Goal: Find contact information: Find contact information

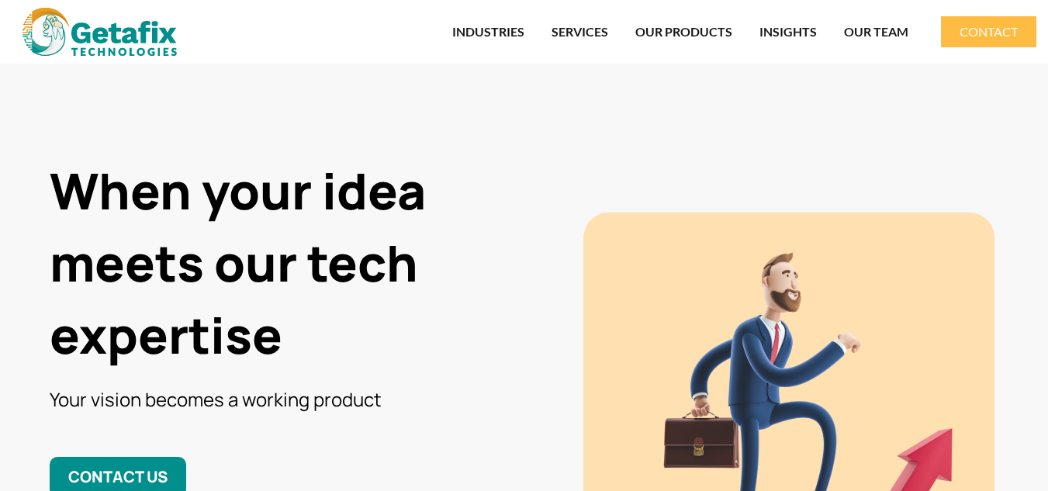
click at [538, 29] on li "SERVICES SOFTWARE DEVELOPMENT SALESFORCE DEVELOPMENT JAVA DEVELOPMENT PYTHON DE…" at bounding box center [580, 32] width 84 height 36
click at [649, 30] on link "OUR PRODUCTS" at bounding box center [683, 32] width 97 height 36
click at [590, 29] on link "SERVICES" at bounding box center [579, 32] width 57 height 36
click at [511, 31] on link "INDUSTRIES" at bounding box center [488, 32] width 72 height 36
click at [155, 469] on span "CONTACT US" at bounding box center [117, 476] width 99 height 21
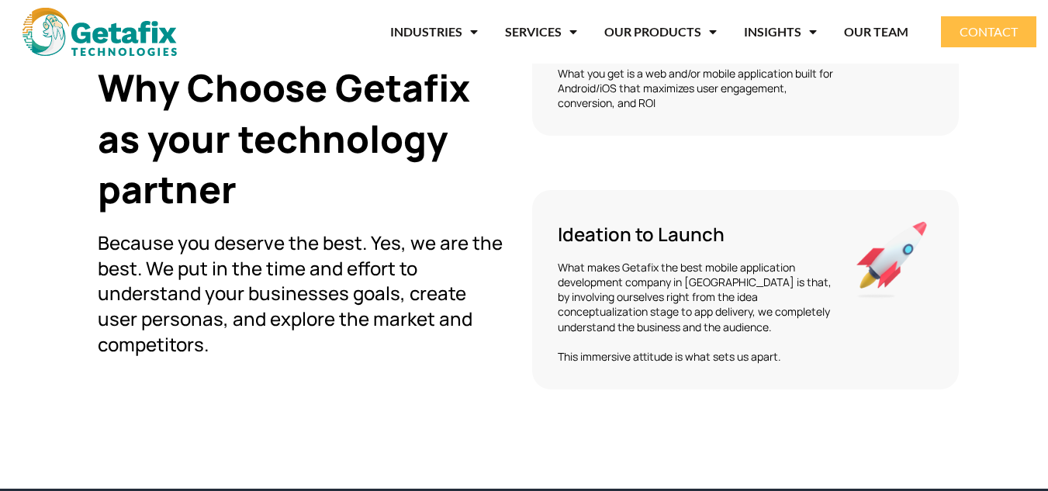
scroll to position [4749, 0]
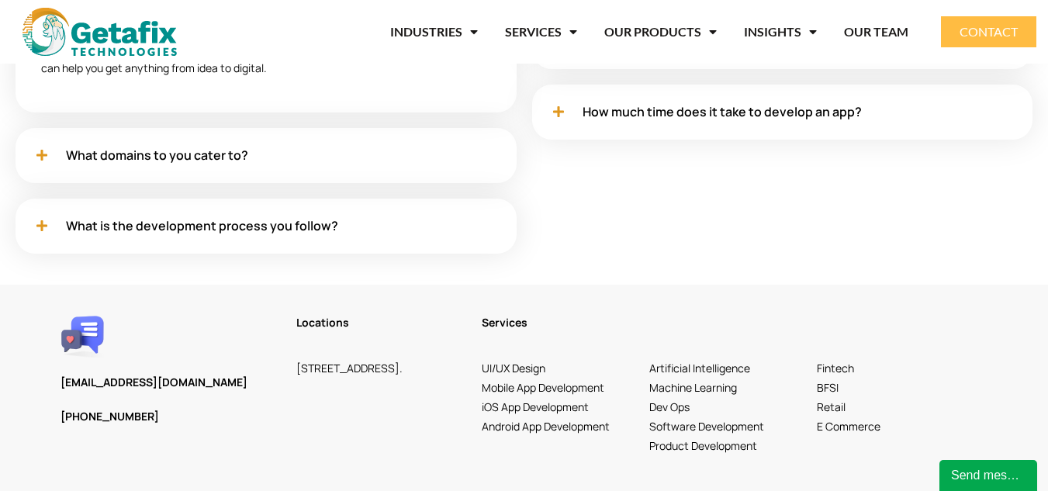
click at [997, 479] on div "Send message" at bounding box center [988, 475] width 74 height 19
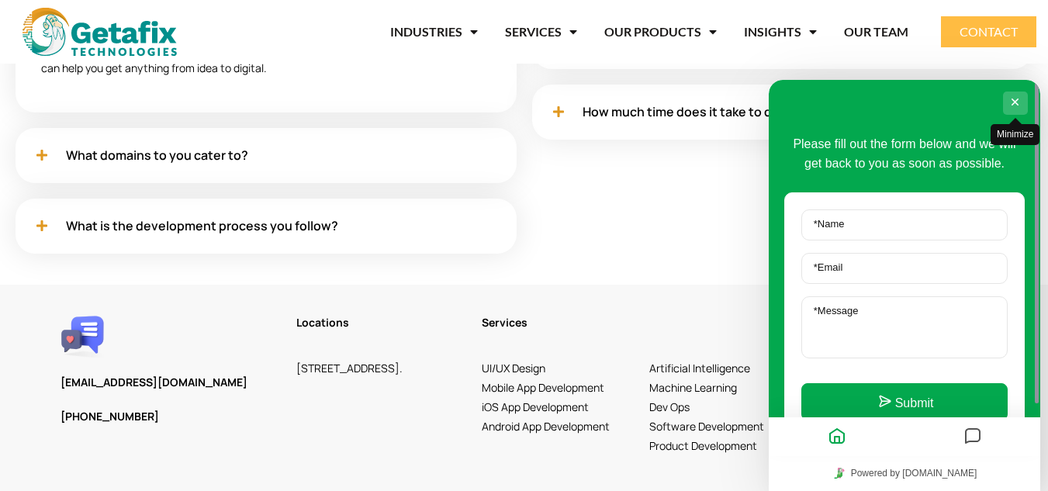
click at [1007, 103] on button "Minimize" at bounding box center [1015, 103] width 25 height 23
